Goal: Information Seeking & Learning: Learn about a topic

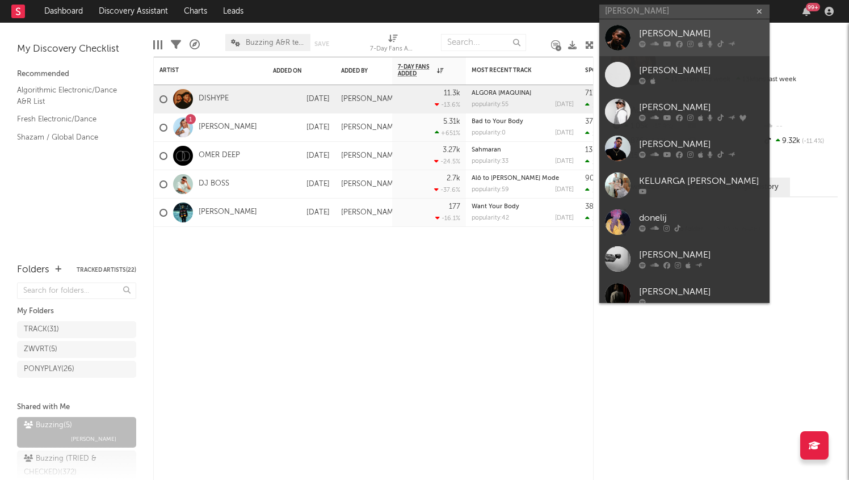
type input "[PERSON_NAME]"
click at [706, 29] on div "[PERSON_NAME]" at bounding box center [701, 34] width 125 height 14
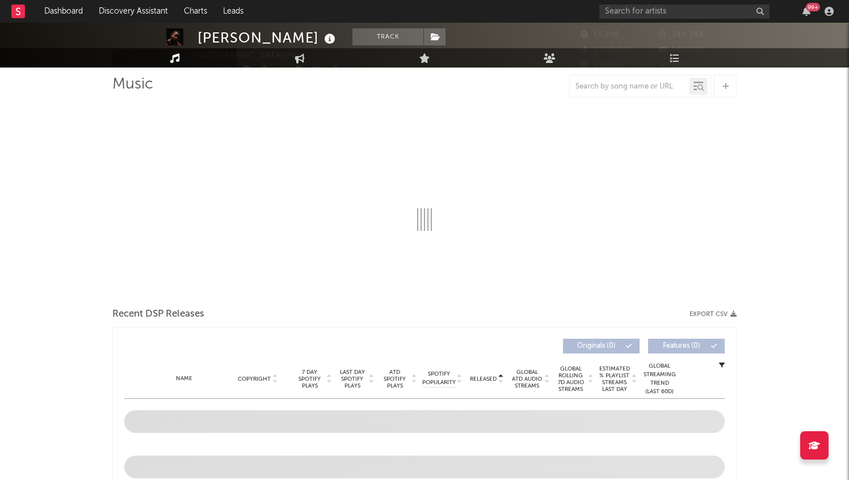
select select "6m"
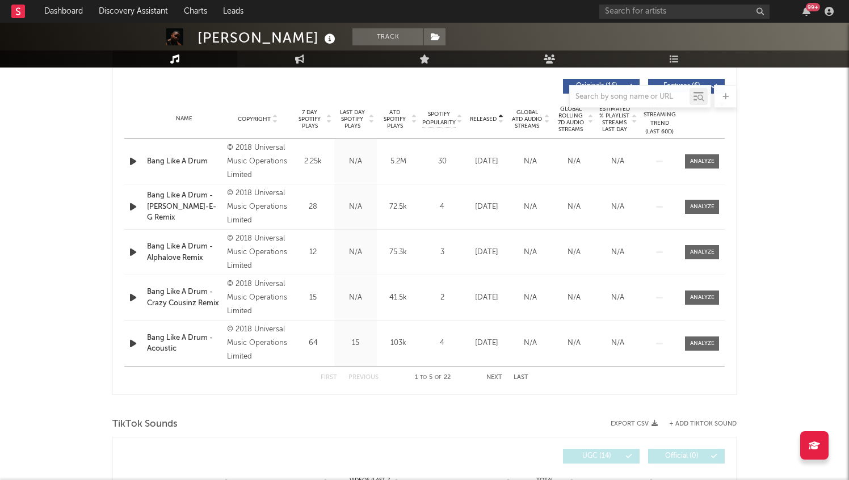
scroll to position [403, 0]
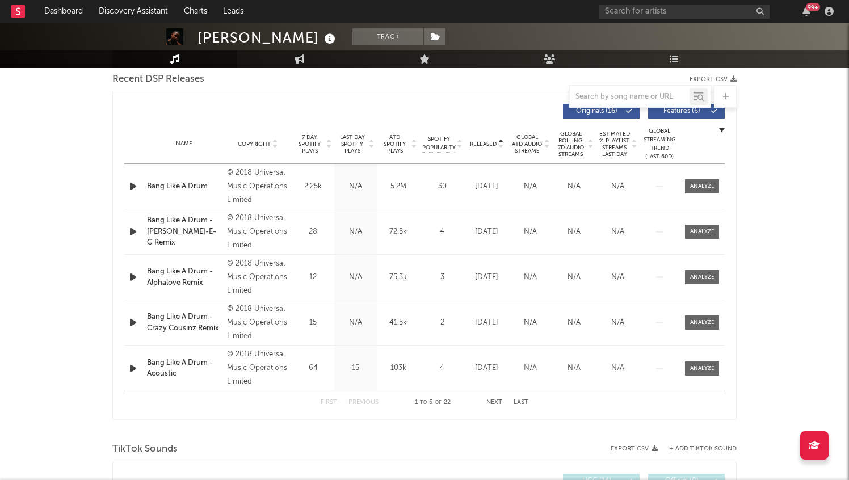
click at [258, 138] on div "Name Copyright Label Album Names Composer Names 7 Day Spotify Plays Last Day Sp…" at bounding box center [424, 144] width 600 height 40
click at [259, 142] on span "Copyright" at bounding box center [254, 144] width 33 height 7
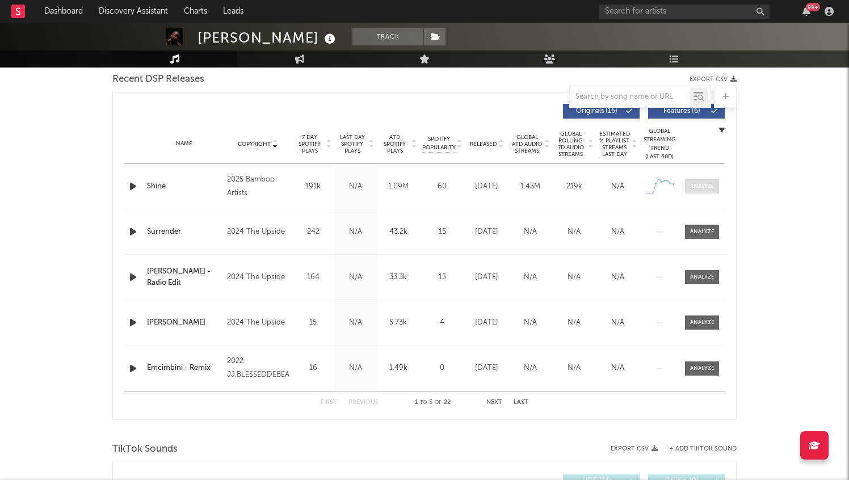
click at [711, 183] on div at bounding box center [702, 186] width 24 height 9
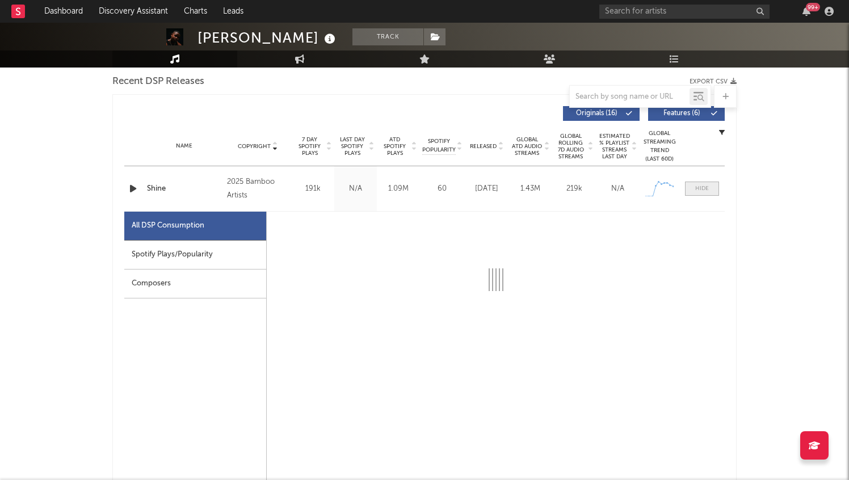
scroll to position [404, 0]
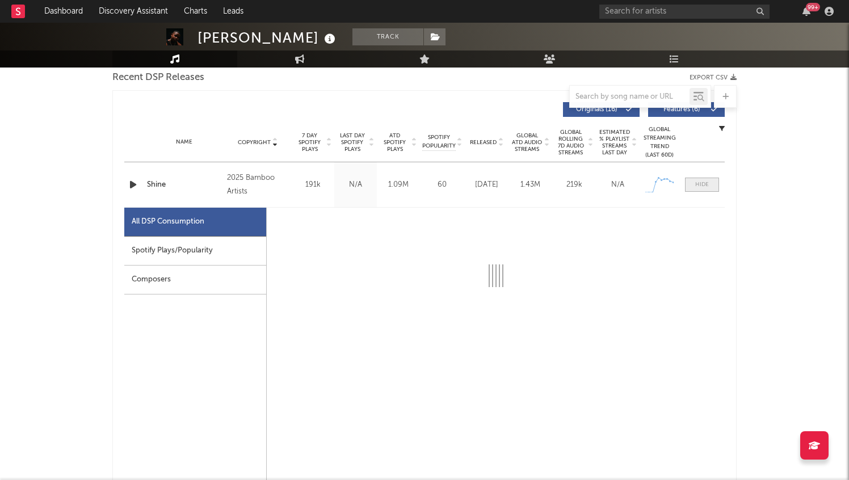
select select "1w"
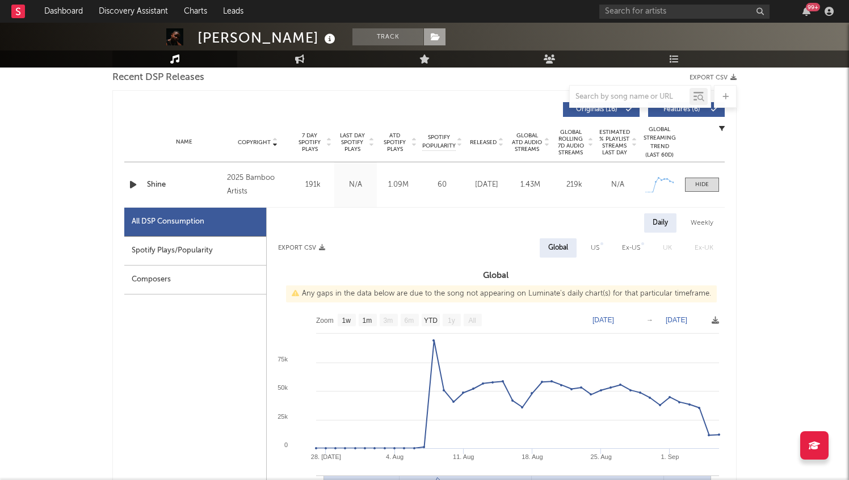
click at [431, 37] on icon at bounding box center [436, 37] width 10 height 8
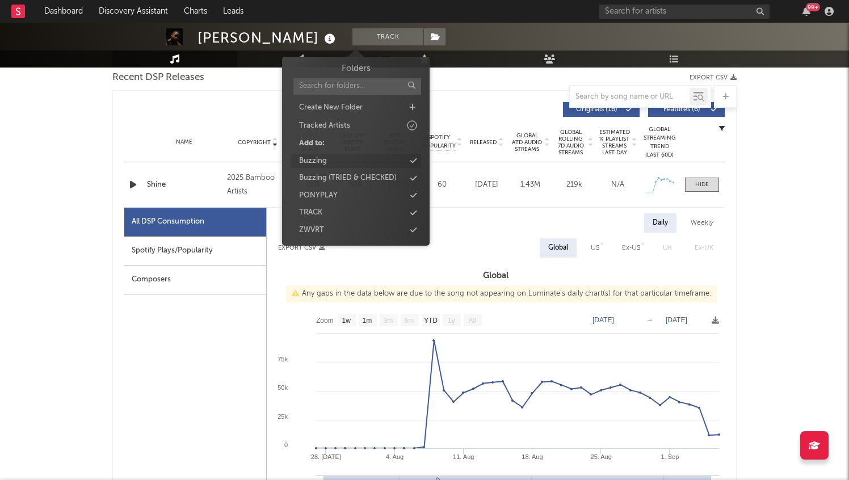
click at [362, 164] on div "Buzzing" at bounding box center [355, 161] width 130 height 15
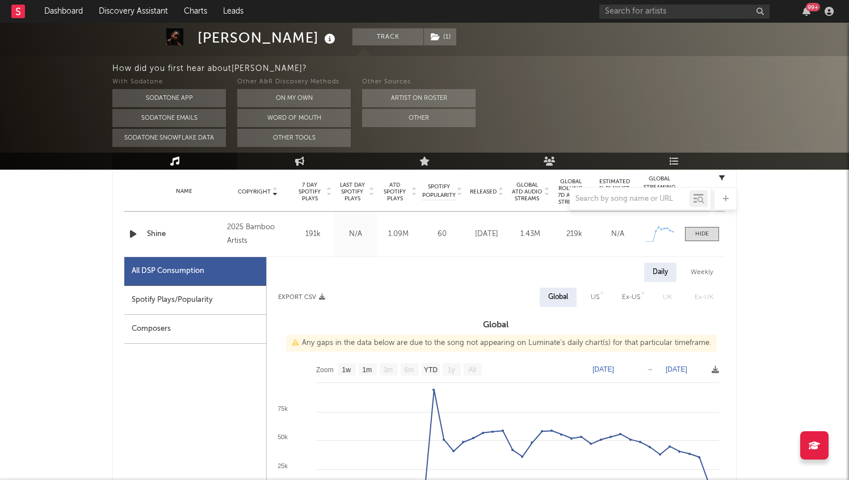
scroll to position [449, 0]
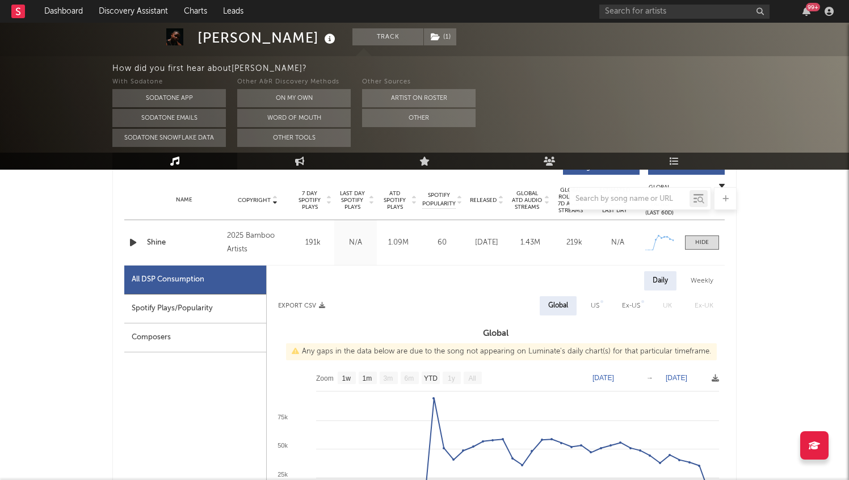
click at [220, 311] on div "Spotify Plays/Popularity" at bounding box center [195, 308] width 142 height 29
select select "1w"
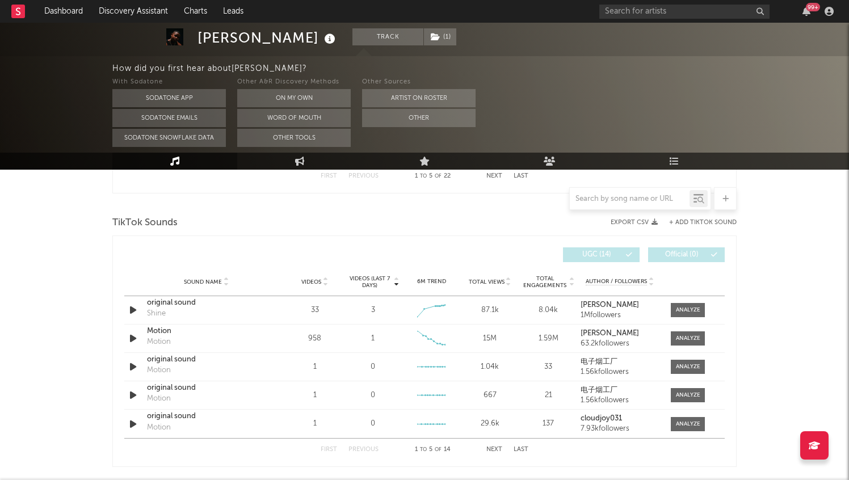
scroll to position [1272, 0]
click at [694, 310] on div at bounding box center [688, 309] width 24 height 9
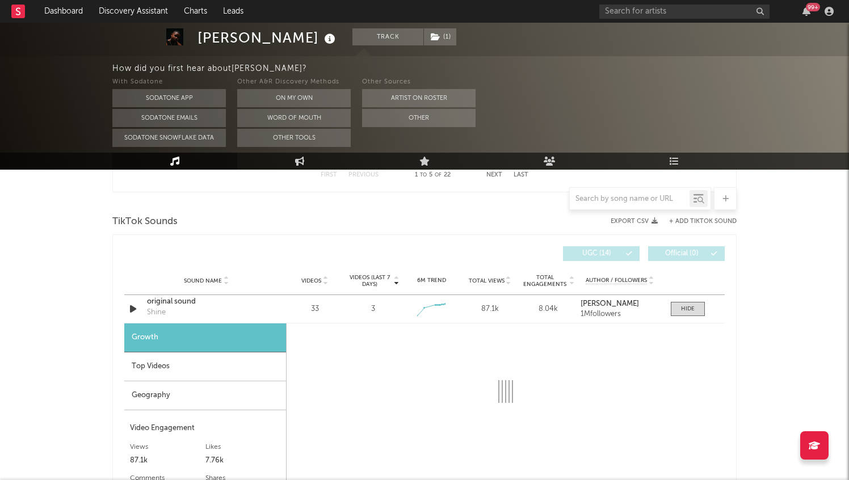
select select "1w"
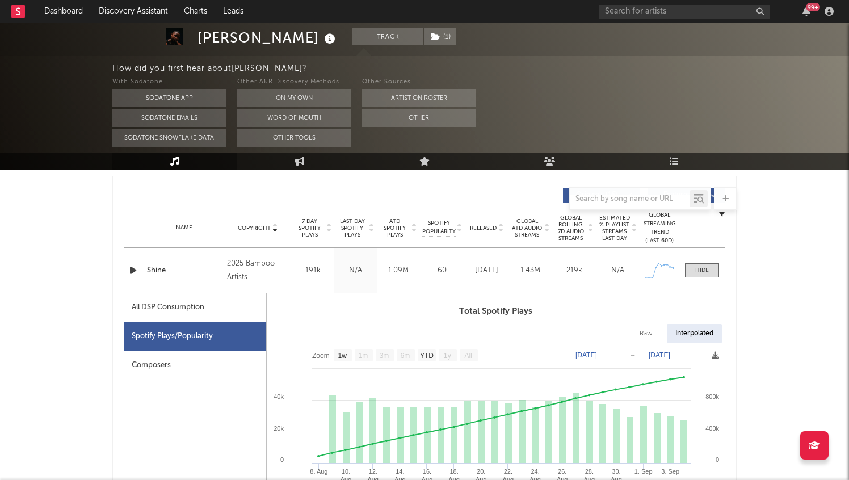
scroll to position [437, 0]
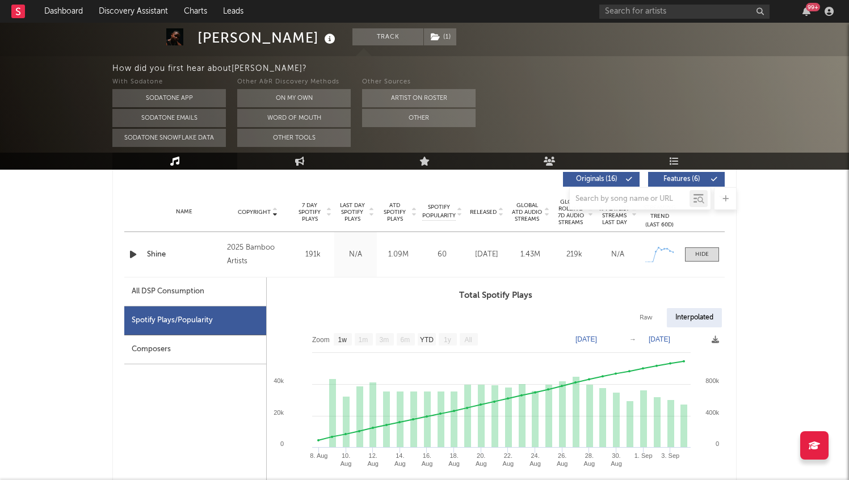
click at [208, 361] on div "Composers" at bounding box center [195, 349] width 142 height 29
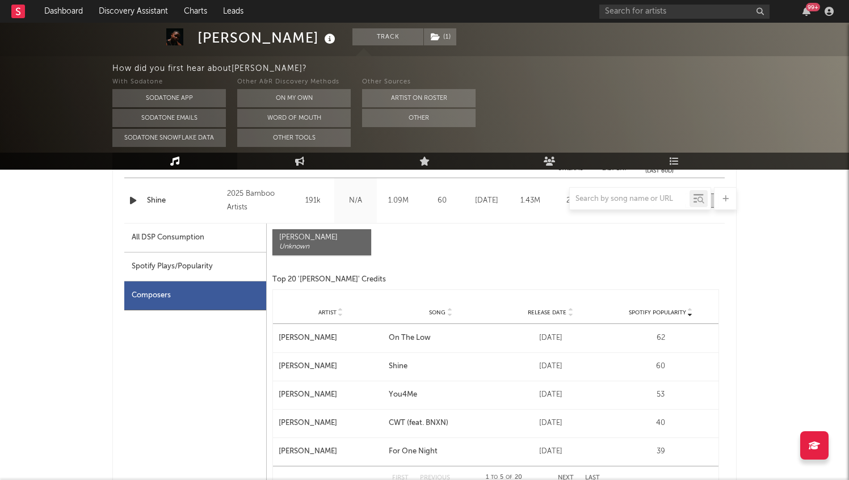
scroll to position [488, 0]
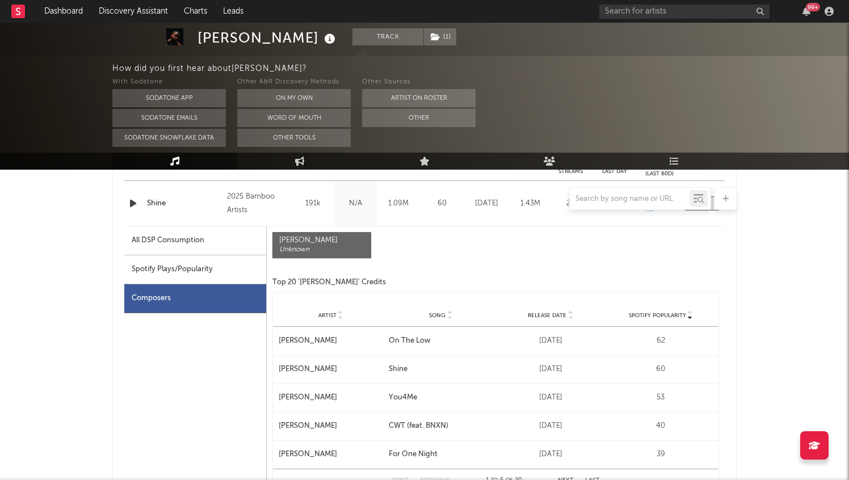
click at [202, 243] on div "All DSP Consumption" at bounding box center [168, 241] width 73 height 14
select select "1w"
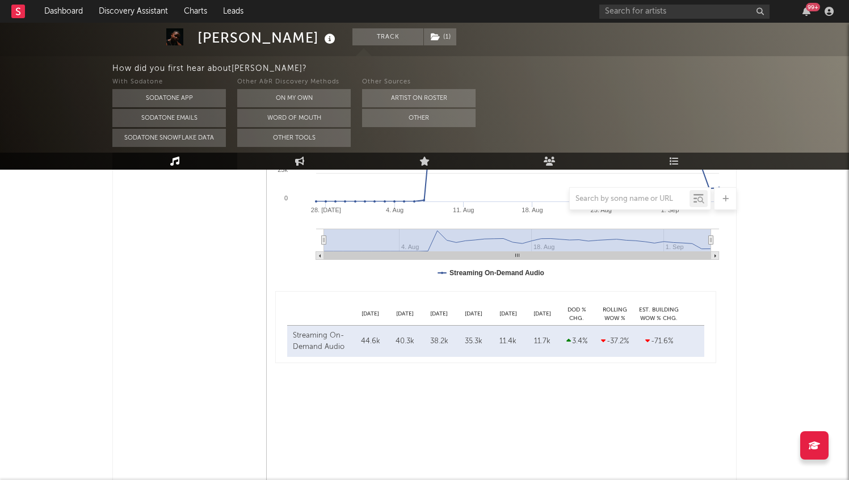
scroll to position [748, 0]
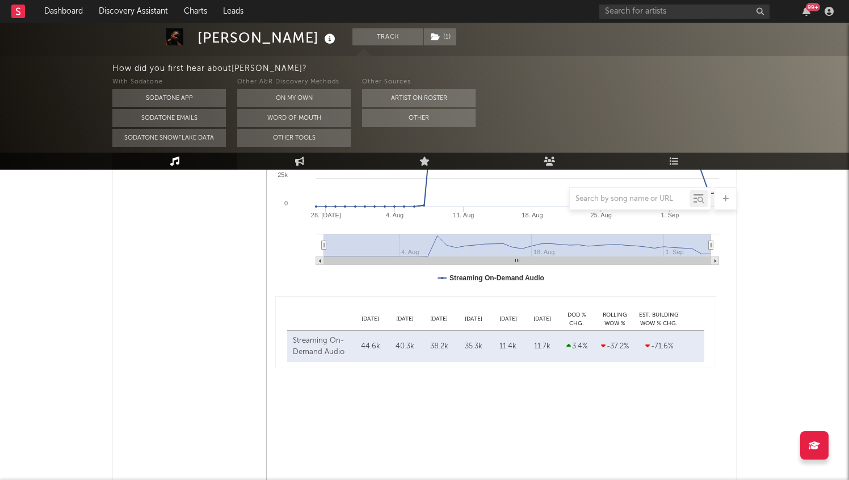
click at [545, 351] on div "11.7k" at bounding box center [542, 346] width 29 height 11
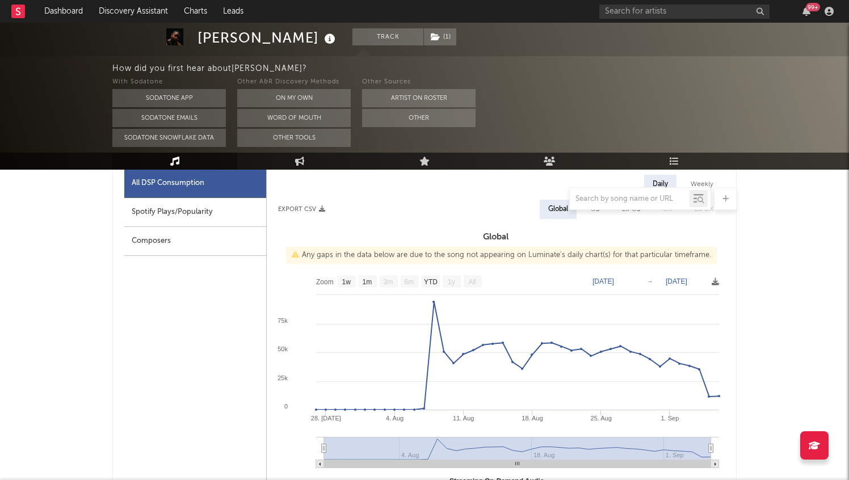
scroll to position [382, 0]
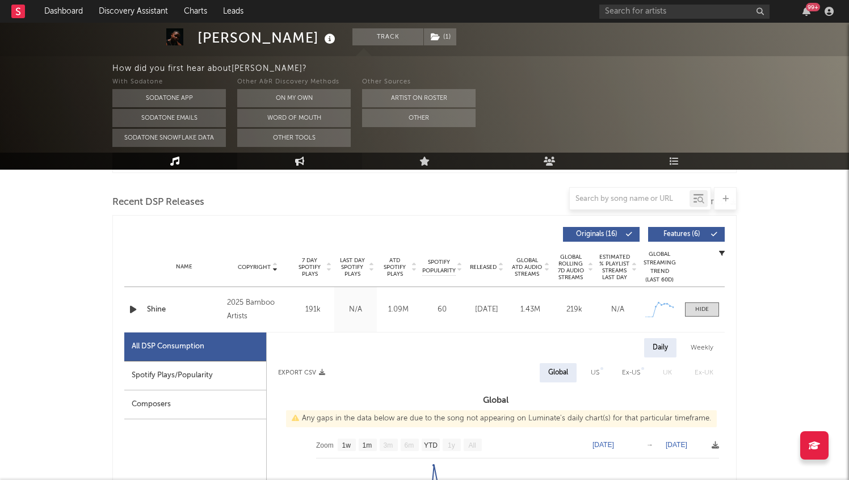
click at [300, 161] on icon at bounding box center [300, 161] width 10 height 9
select select "1w"
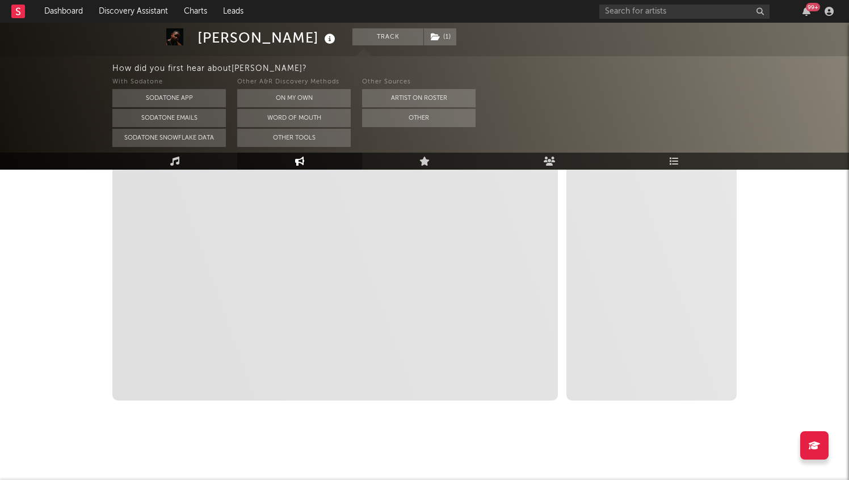
scroll to position [241, 0]
click at [433, 162] on link "Live" at bounding box center [424, 161] width 125 height 17
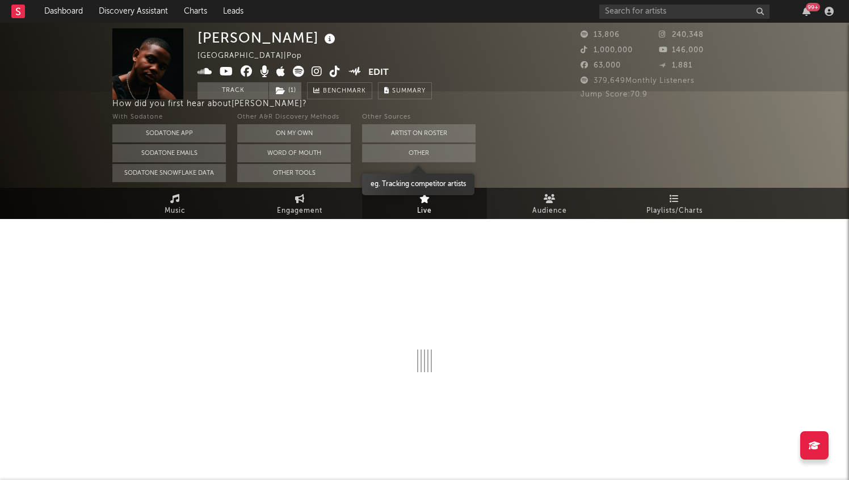
scroll to position [41, 0]
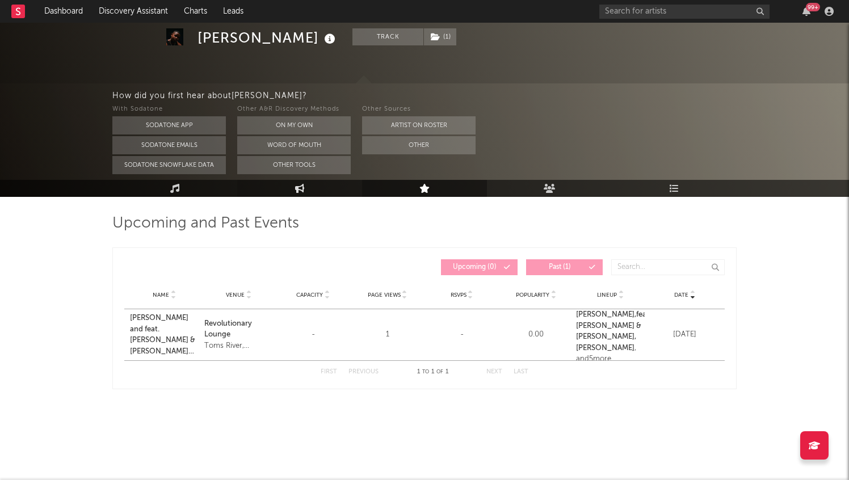
click at [285, 183] on link "Engagement" at bounding box center [299, 188] width 125 height 17
select select "1w"
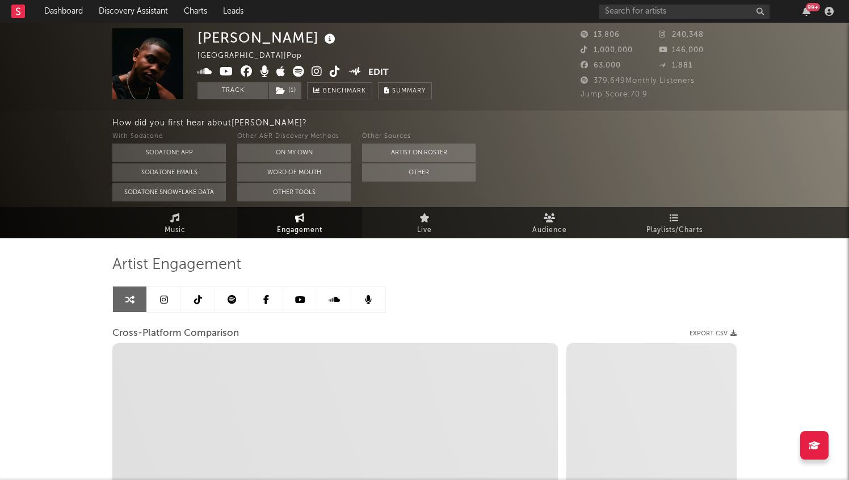
click at [233, 299] on icon at bounding box center [231, 299] width 9 height 9
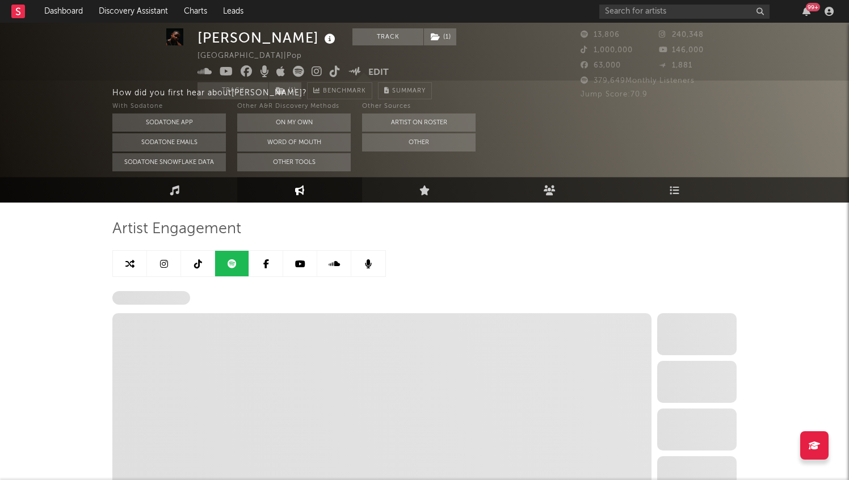
select select "6m"
select select "1w"
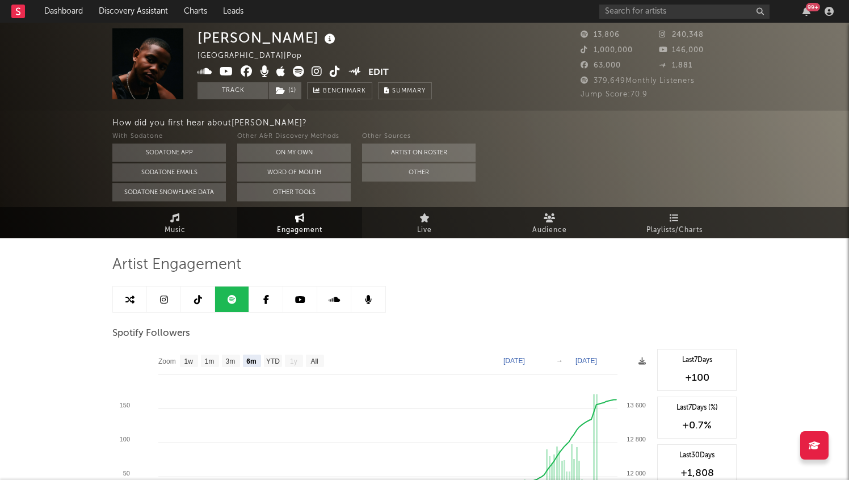
click at [328, 306] on link at bounding box center [334, 299] width 34 height 26
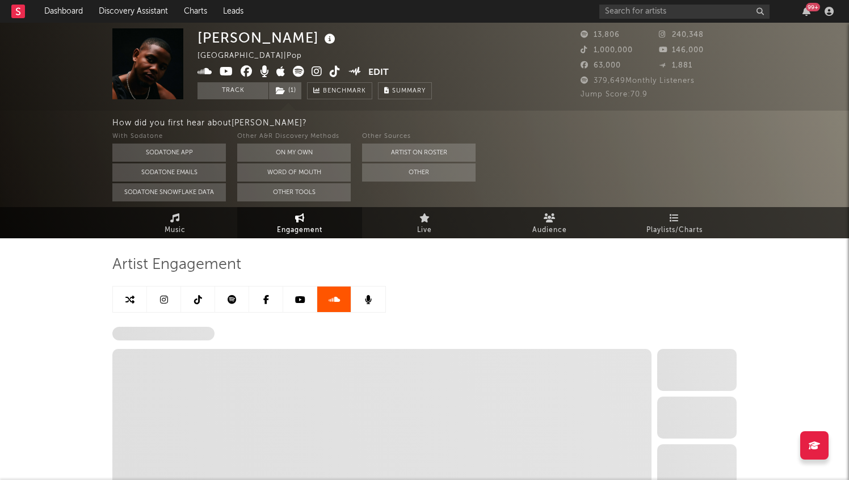
click at [368, 301] on icon at bounding box center [368, 299] width 7 height 9
click at [665, 216] on link "Playlists/Charts" at bounding box center [673, 222] width 125 height 31
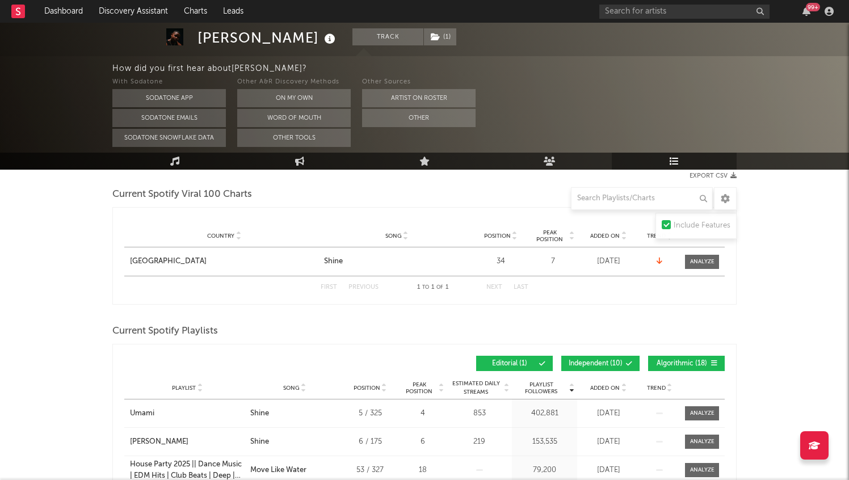
scroll to position [154, 0]
click at [704, 258] on div at bounding box center [702, 262] width 24 height 9
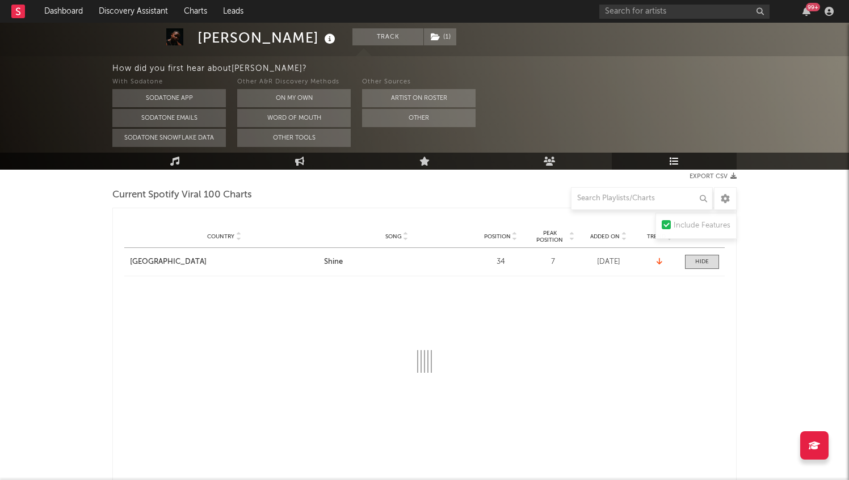
select select "1w"
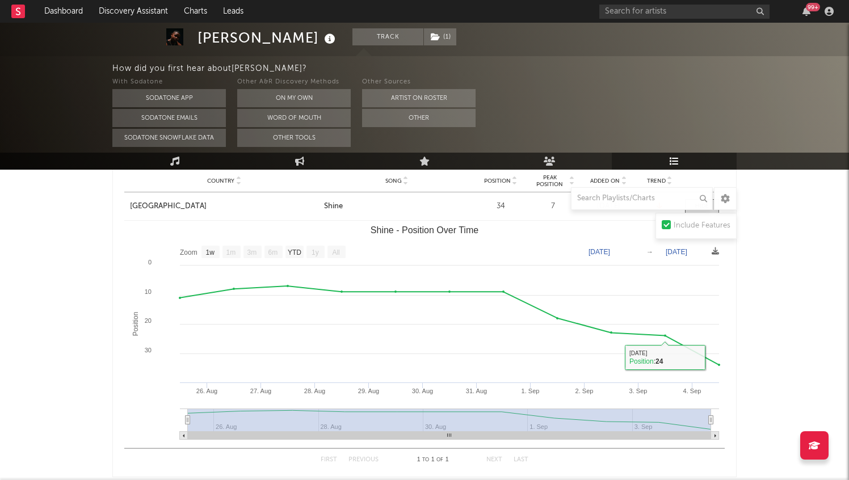
scroll to position [92, 0]
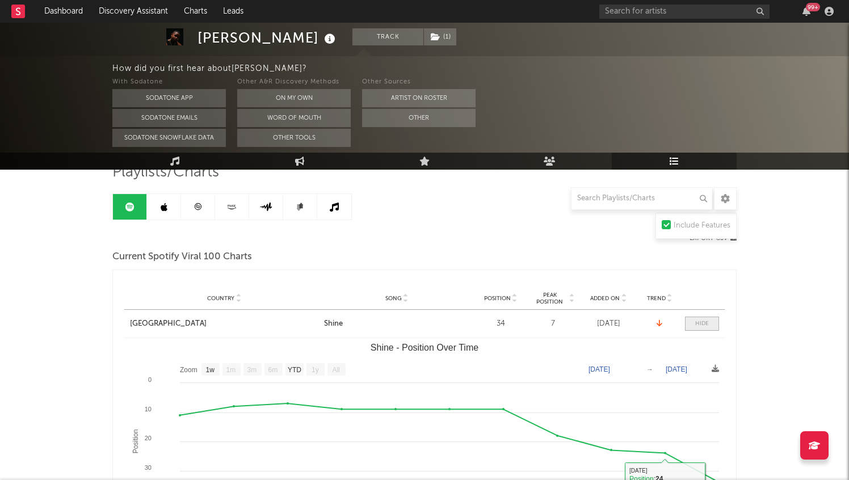
click at [704, 328] on span at bounding box center [702, 324] width 34 height 14
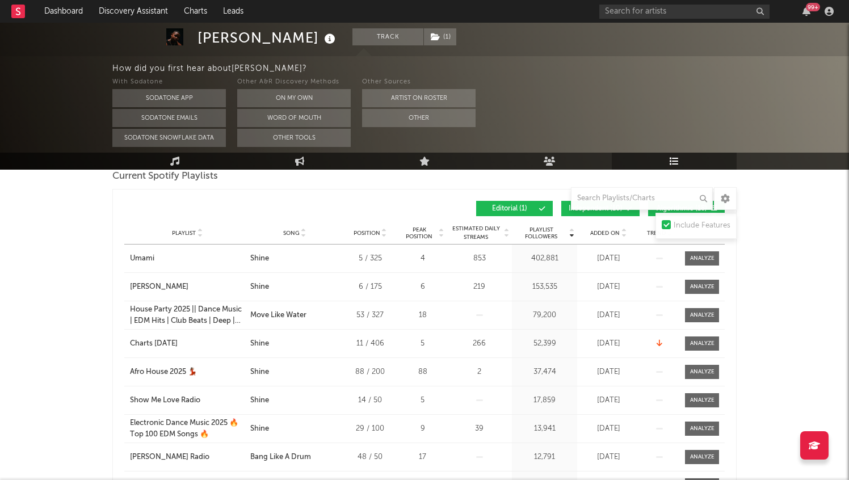
scroll to position [297, 0]
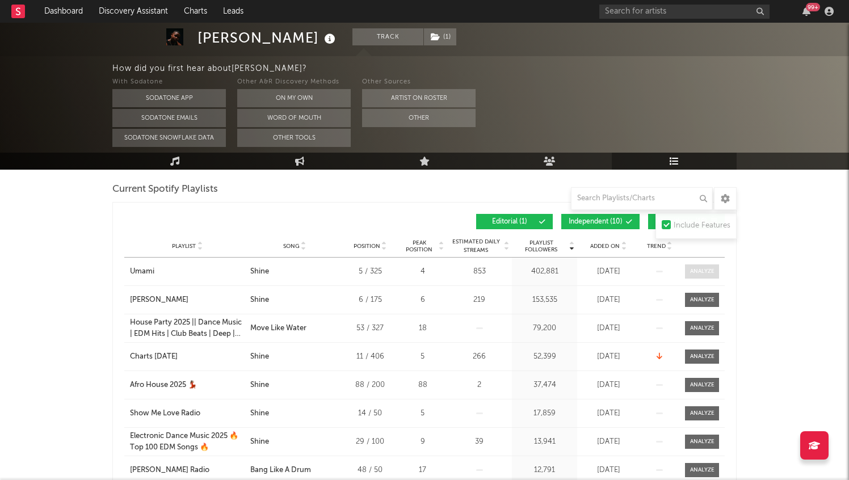
click at [707, 268] on div at bounding box center [702, 271] width 24 height 9
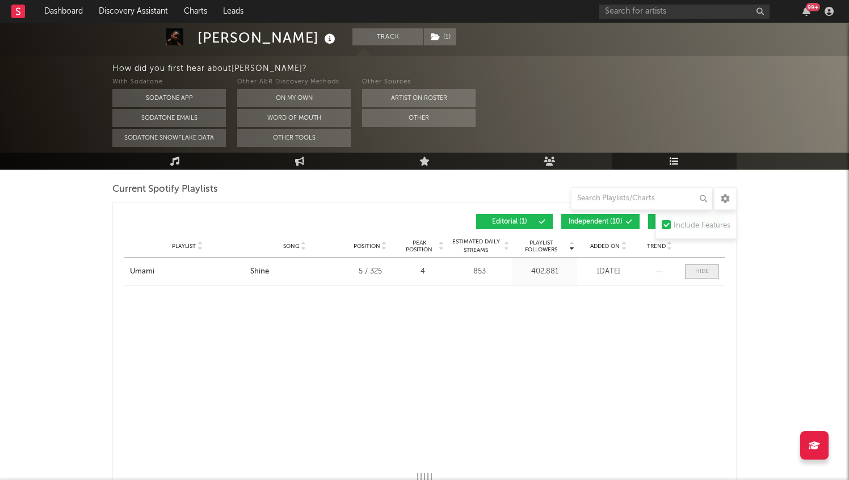
select select "1w"
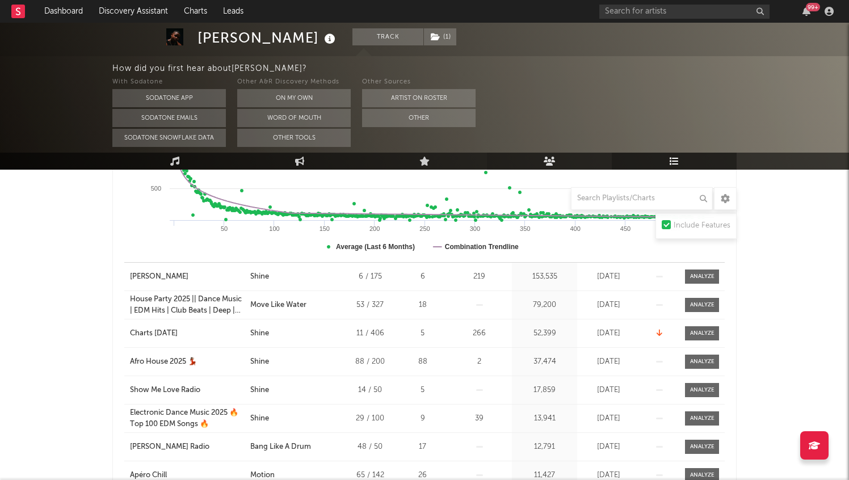
scroll to position [777, 0]
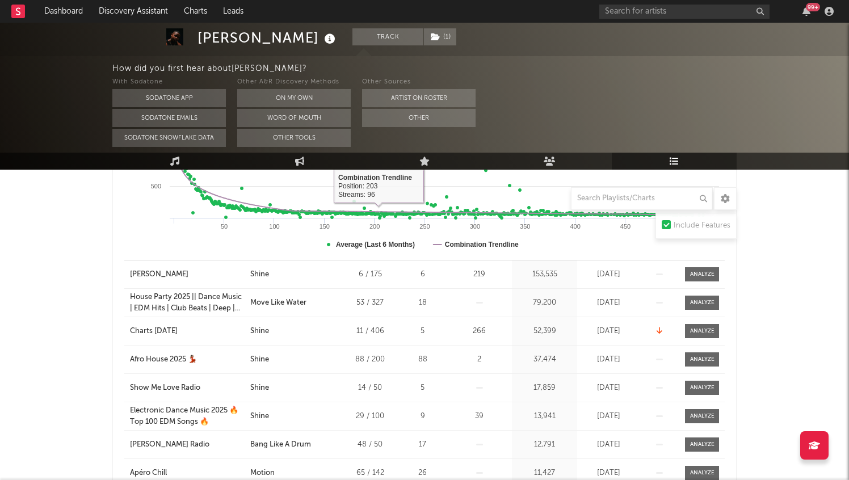
click at [0, 310] on div "[PERSON_NAME] Track ( 1 ) [GEOGRAPHIC_DATA] | Pop Edit Track ( 1 ) Benchmark Su…" at bounding box center [424, 300] width 849 height 2109
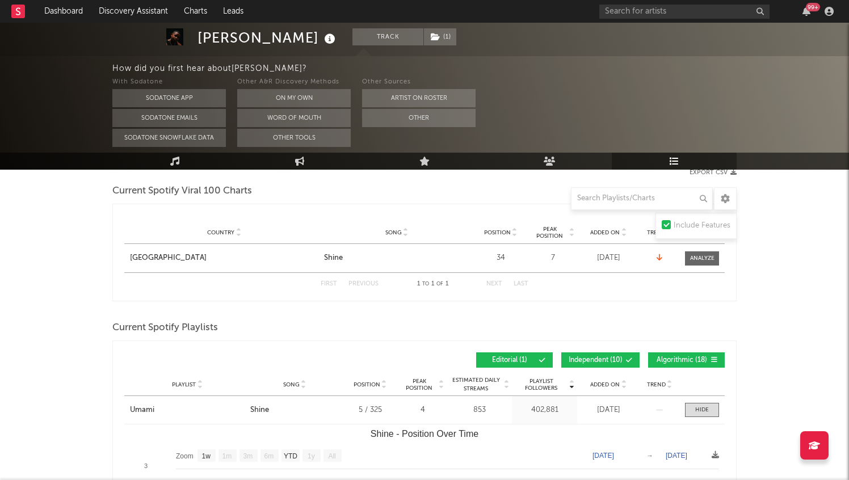
scroll to position [0, 0]
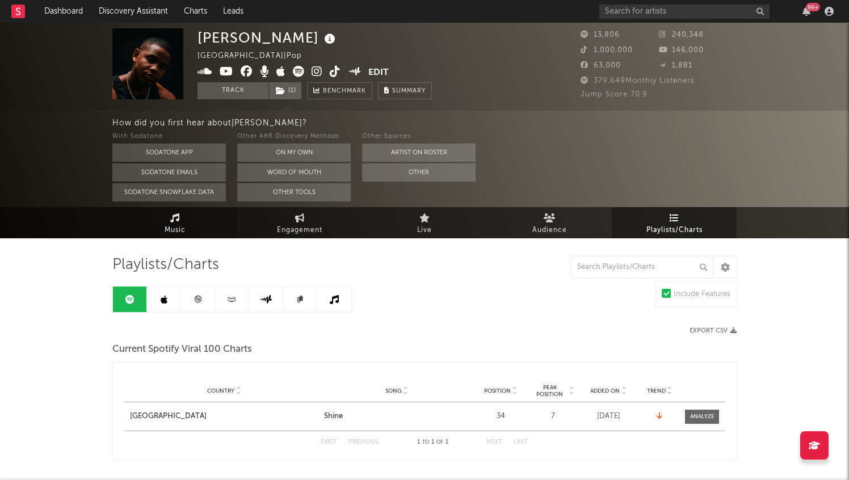
click at [167, 227] on span "Music" at bounding box center [175, 230] width 21 height 14
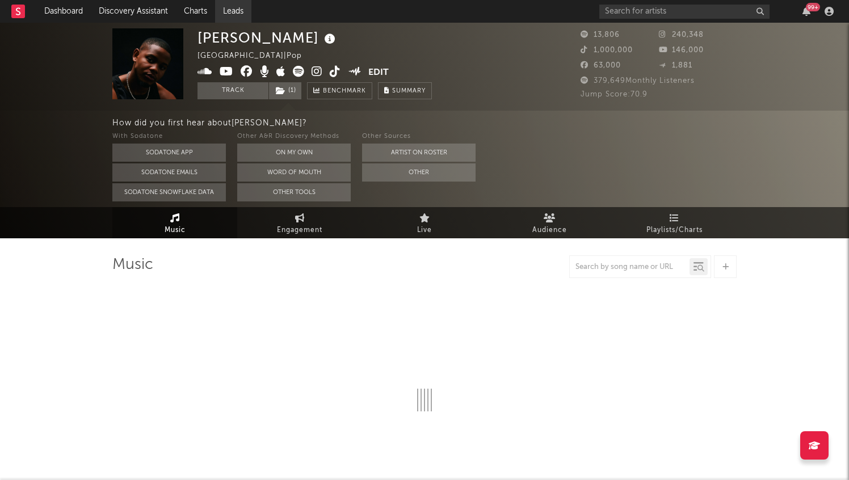
select select "6m"
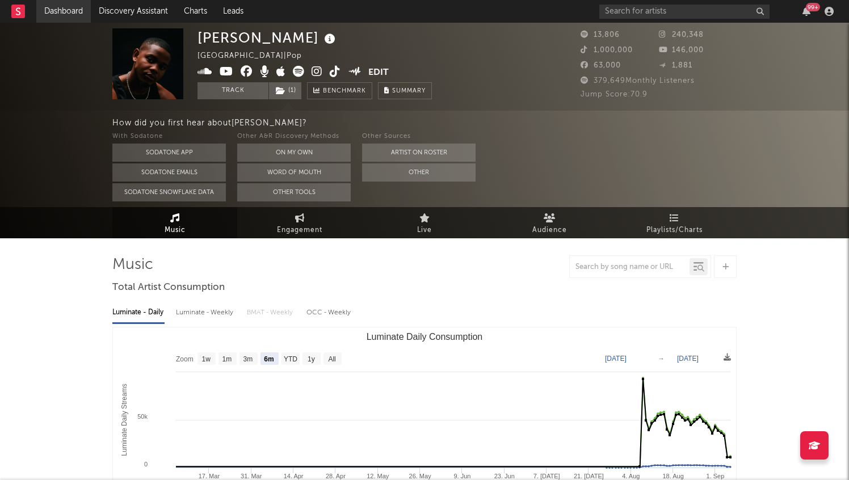
click at [72, 14] on link "Dashboard" at bounding box center [63, 11] width 54 height 23
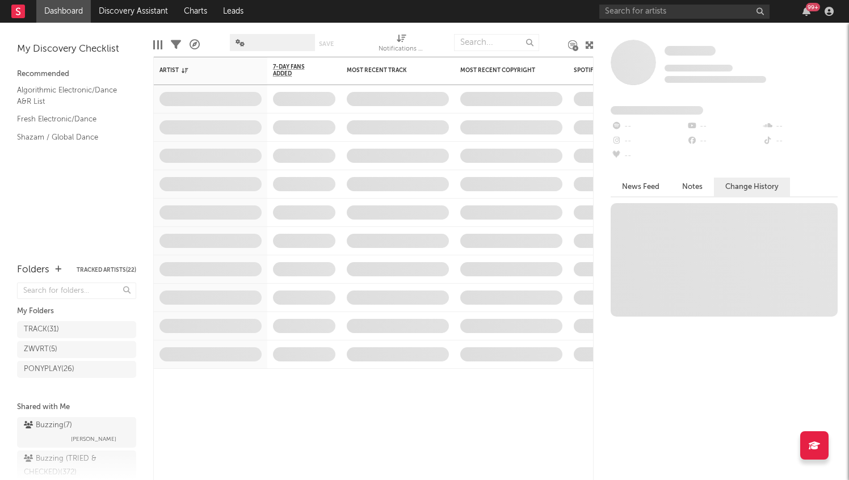
click at [35, 12] on div at bounding box center [23, 11] width 25 height 23
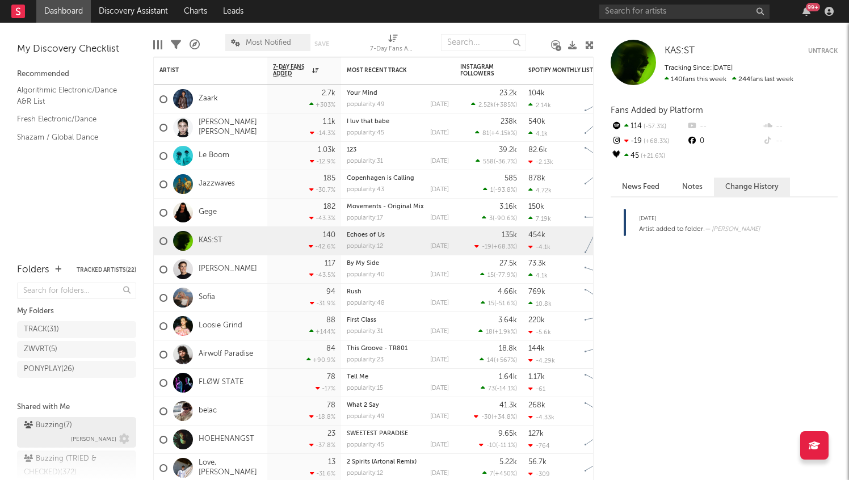
click at [74, 425] on div "Buzzing ( 7 ) [PERSON_NAME]" at bounding box center [77, 432] width 106 height 27
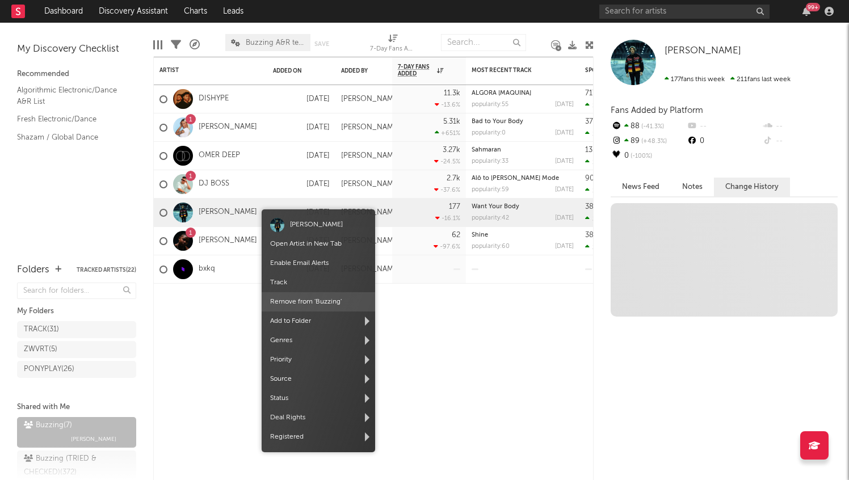
click at [319, 301] on span "Remove from ' Buzzing '" at bounding box center [318, 301] width 113 height 19
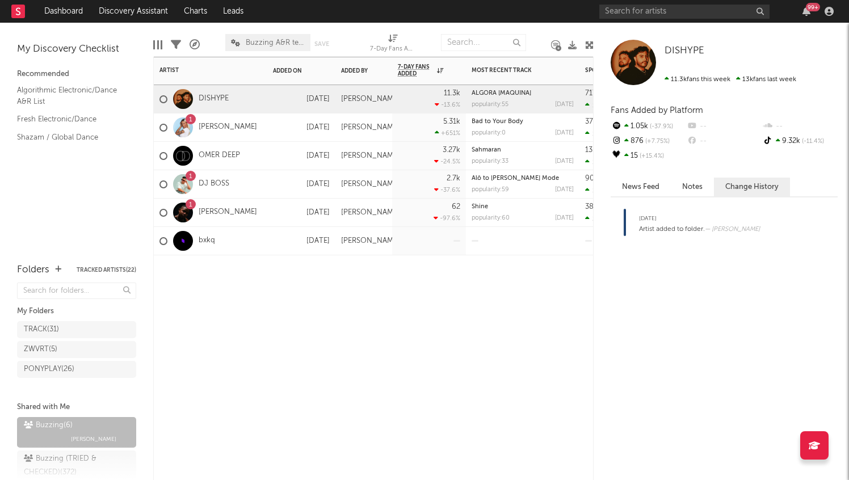
click at [332, 356] on div "Artist Notifications Added On Added By 7-Day Fans Added WoW % Change Most Recen…" at bounding box center [373, 268] width 440 height 423
